Goal: Information Seeking & Learning: Learn about a topic

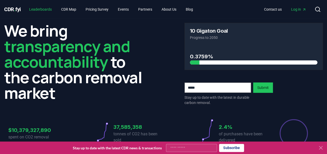
click at [40, 10] on link "Leaderboards" at bounding box center [40, 9] width 31 height 9
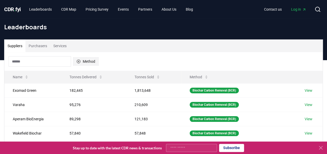
click at [83, 61] on button "Method" at bounding box center [85, 61] width 25 height 8
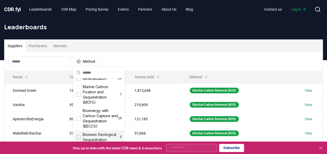
scroll to position [26, 0]
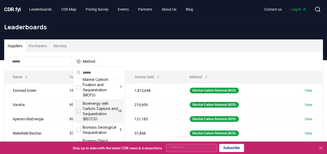
click at [77, 111] on div "Suggestions" at bounding box center [78, 111] width 4 height 4
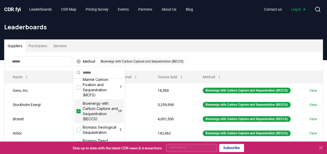
click at [164, 46] on div "Suppliers Purchasers Services" at bounding box center [163, 46] width 318 height 12
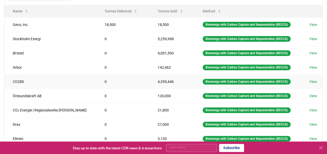
scroll to position [78, 0]
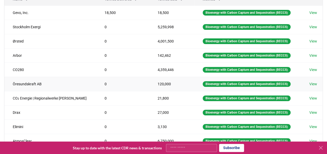
click at [314, 82] on link "View" at bounding box center [313, 84] width 8 height 5
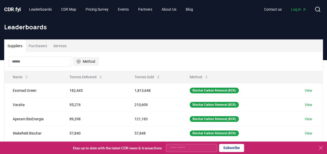
click at [85, 60] on button "Method" at bounding box center [85, 61] width 25 height 8
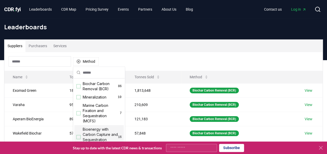
click at [90, 133] on span "Bioenergy with Carbon Capture and Sequestration (BECCS)" at bounding box center [100, 137] width 35 height 21
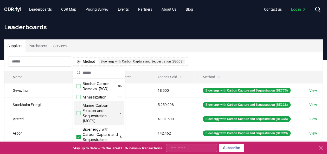
click at [209, 41] on div "Suppliers Purchasers Services" at bounding box center [163, 46] width 318 height 12
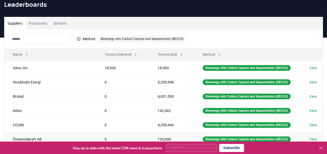
scroll to position [52, 0]
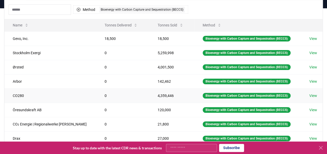
click at [312, 94] on link "View" at bounding box center [313, 95] width 8 height 5
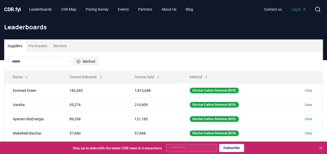
click at [84, 61] on button "Method" at bounding box center [85, 61] width 25 height 8
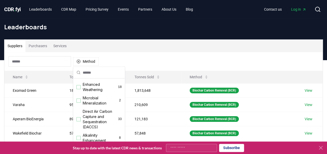
scroll to position [104, 0]
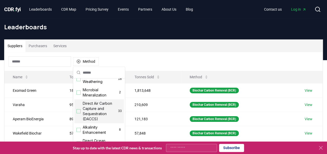
click at [79, 114] on div "Suggestions" at bounding box center [78, 111] width 4 height 4
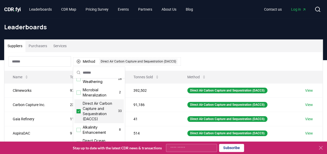
click at [199, 52] on div "Method 1 Direct Air Carbon Capture and Sequestration (DACCS)" at bounding box center [163, 61] width 318 height 19
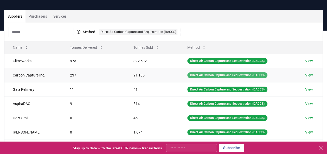
scroll to position [26, 0]
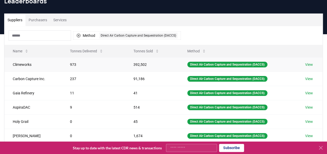
click at [309, 65] on link "View" at bounding box center [309, 64] width 8 height 5
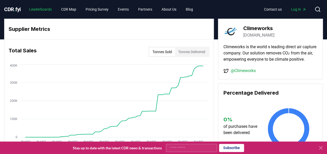
click at [45, 10] on link "Leaderboards" at bounding box center [40, 9] width 31 height 9
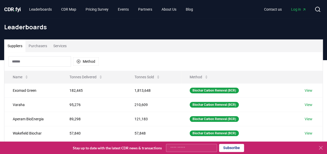
click at [42, 47] on button "Purchasers" at bounding box center [37, 46] width 25 height 12
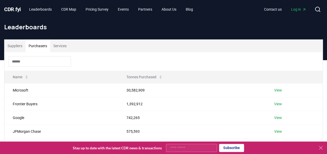
click at [321, 148] on icon at bounding box center [320, 148] width 3 height 3
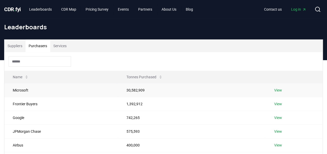
click at [279, 90] on link "View" at bounding box center [278, 90] width 8 height 5
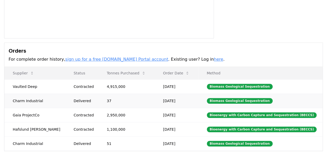
scroll to position [130, 0]
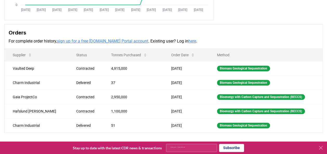
click at [182, 150] on input "Your email" at bounding box center [191, 148] width 51 height 8
type input "**********"
click at [233, 148] on button "Subscribe" at bounding box center [231, 148] width 25 height 8
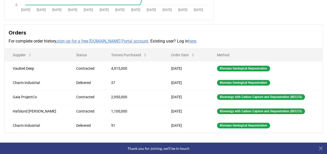
click at [321, 149] on icon at bounding box center [320, 148] width 3 height 3
